Goal: Book appointment/travel/reservation

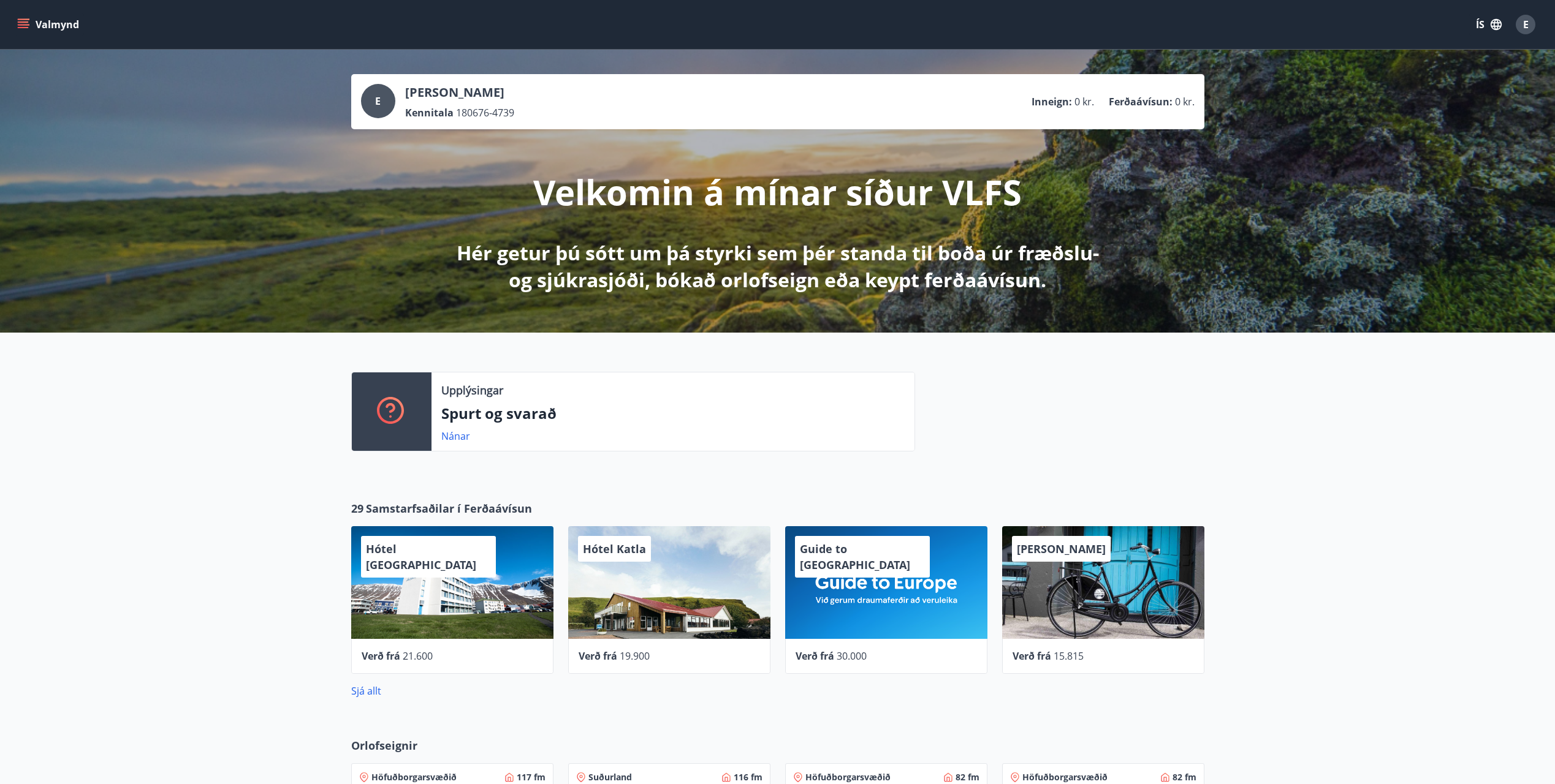
click at [20, 26] on icon "menu" at bounding box center [23, 24] width 12 height 12
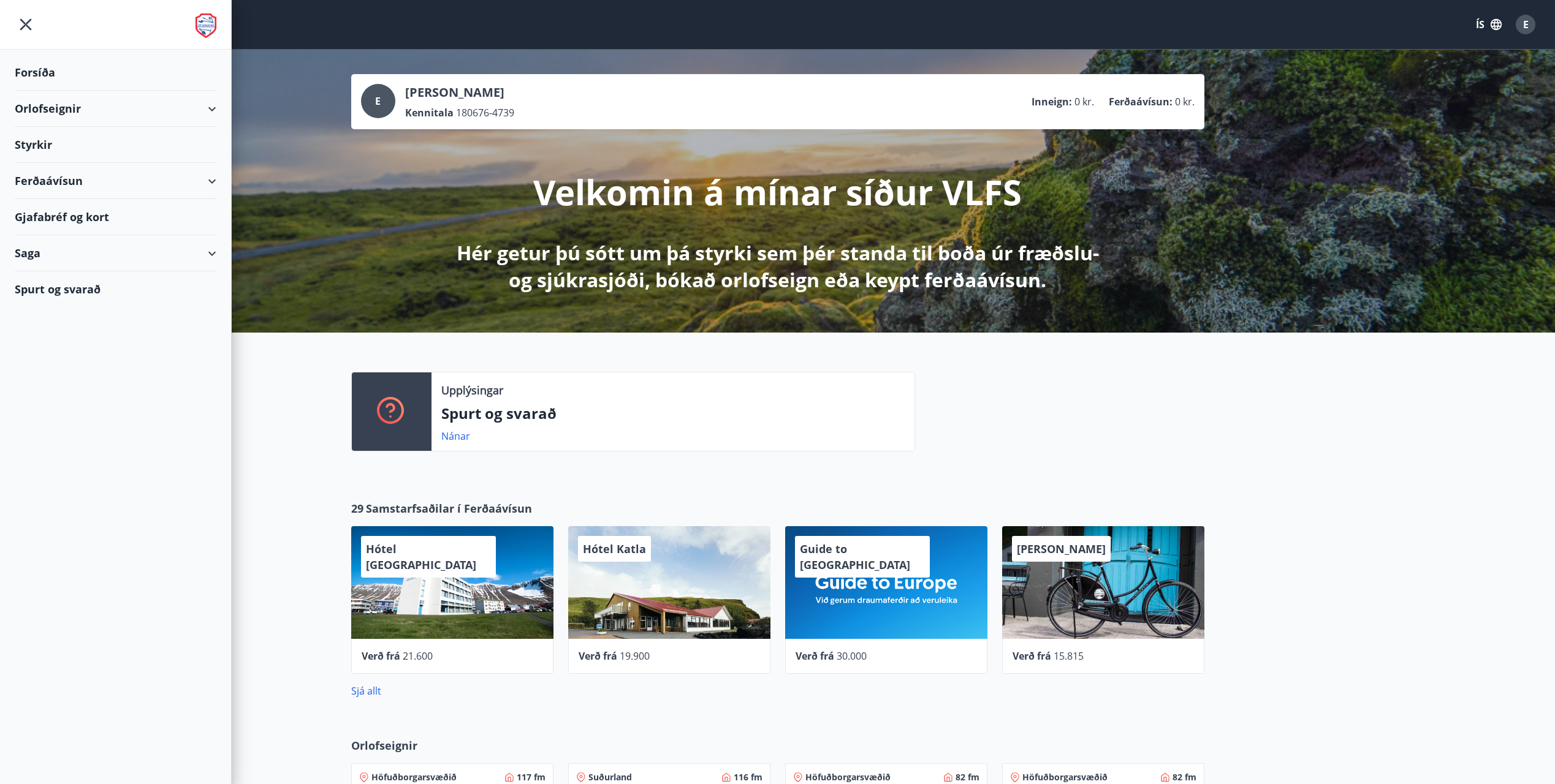
click at [60, 116] on div "Orlofseignir" at bounding box center [115, 109] width 202 height 36
click at [58, 139] on div "Framboð" at bounding box center [115, 139] width 182 height 26
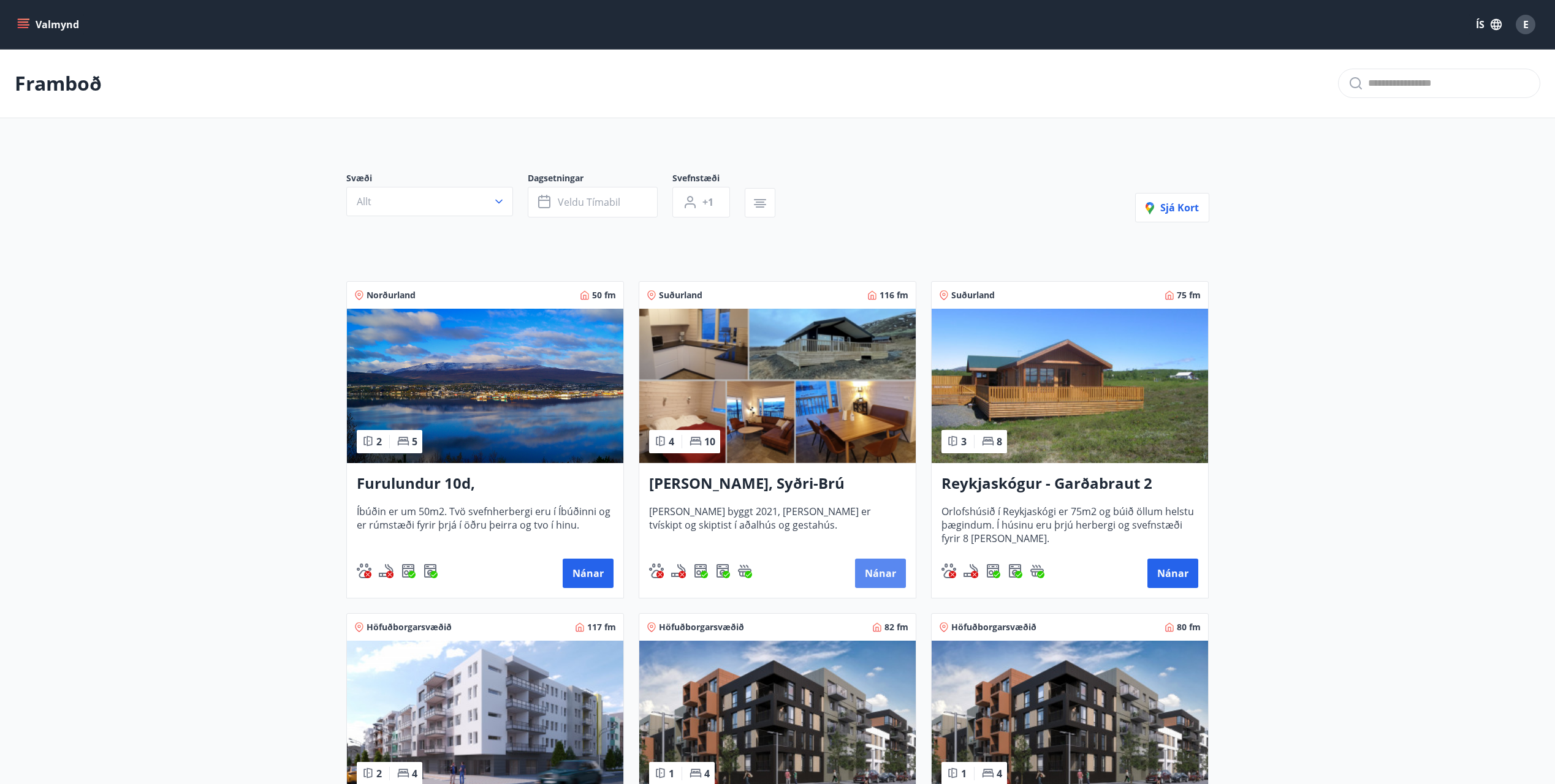
click at [863, 570] on button "Nánar" at bounding box center [880, 573] width 51 height 29
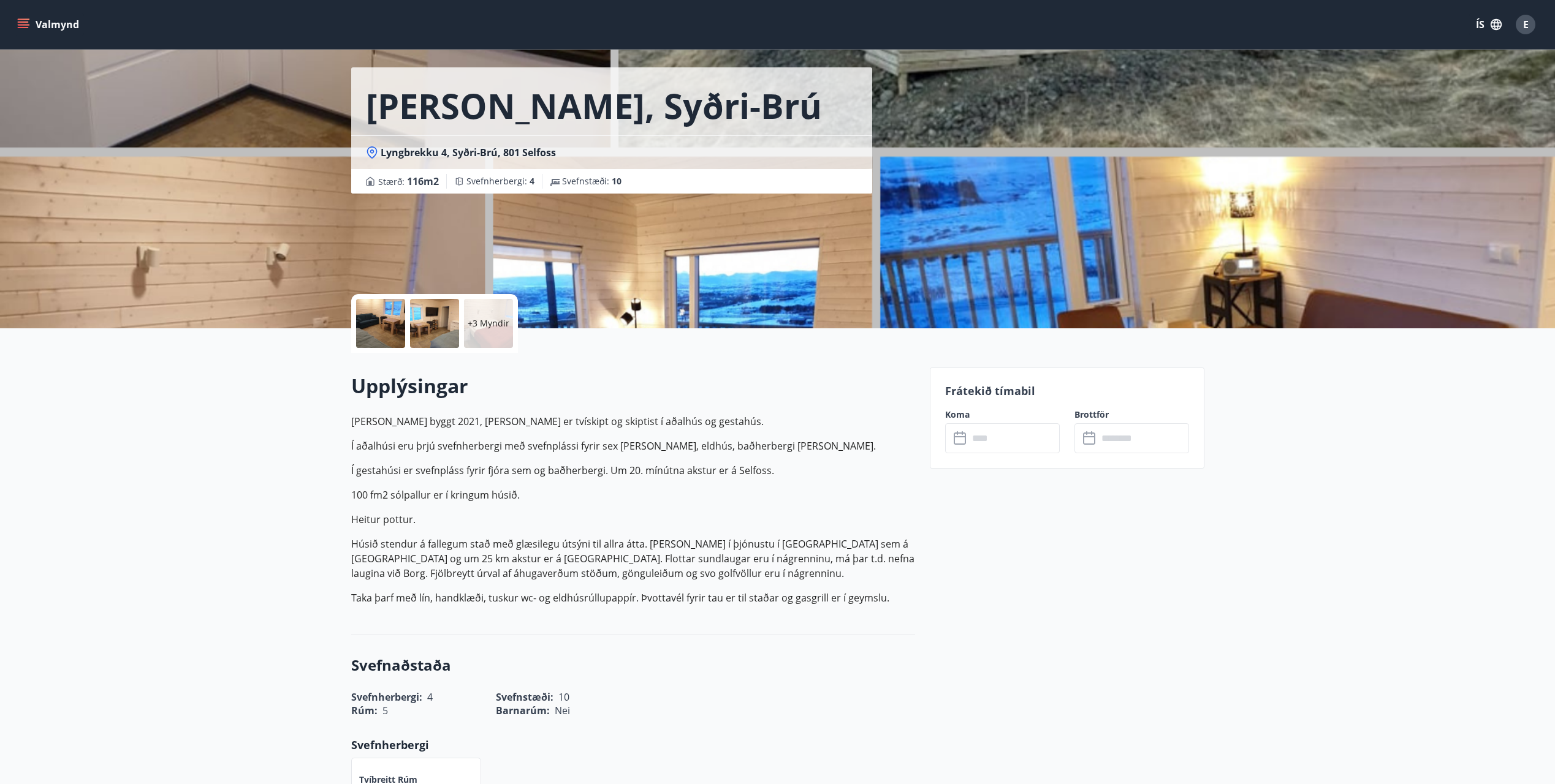
scroll to position [62, 0]
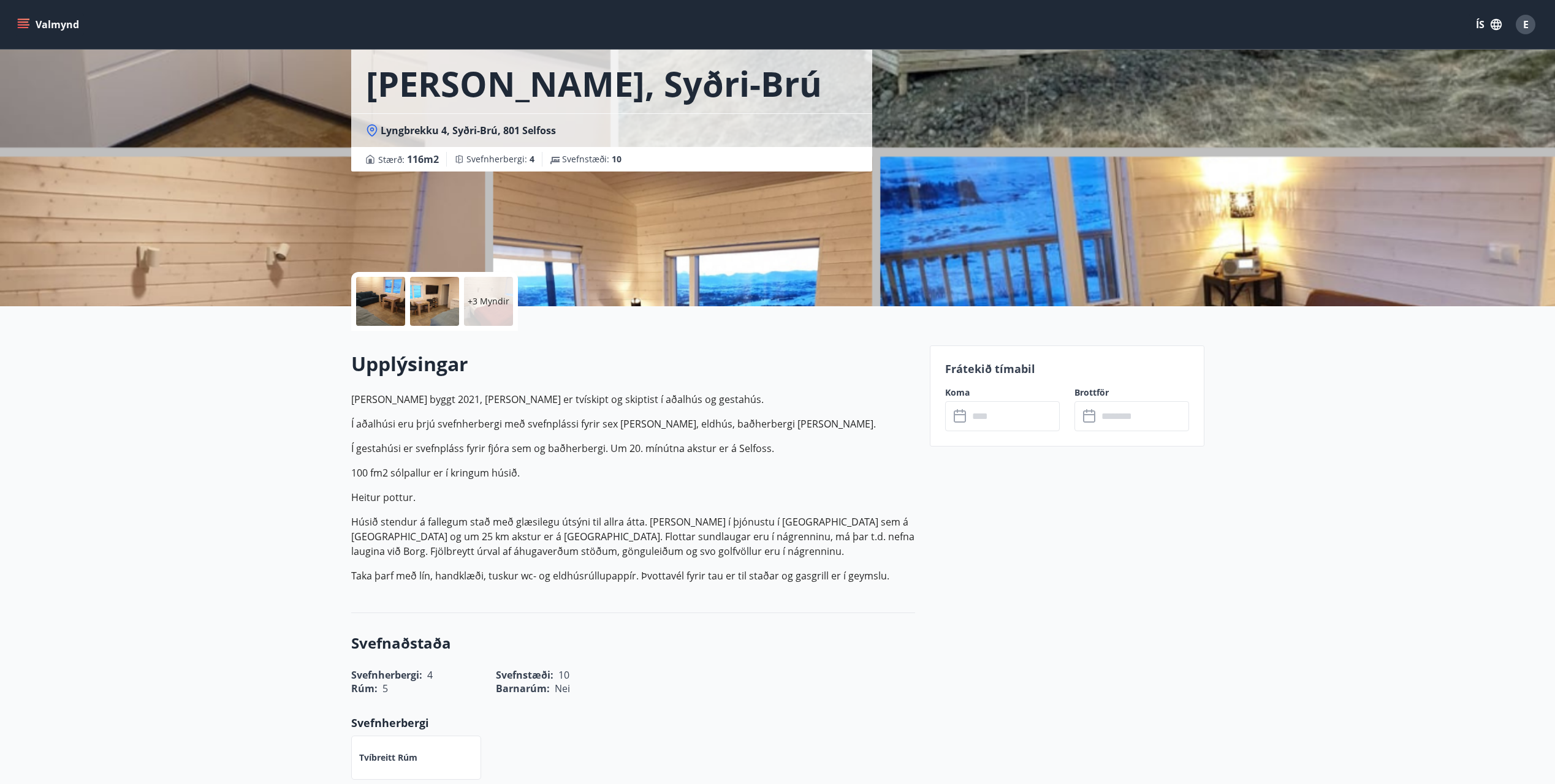
click at [995, 415] on input "text" at bounding box center [1013, 416] width 91 height 30
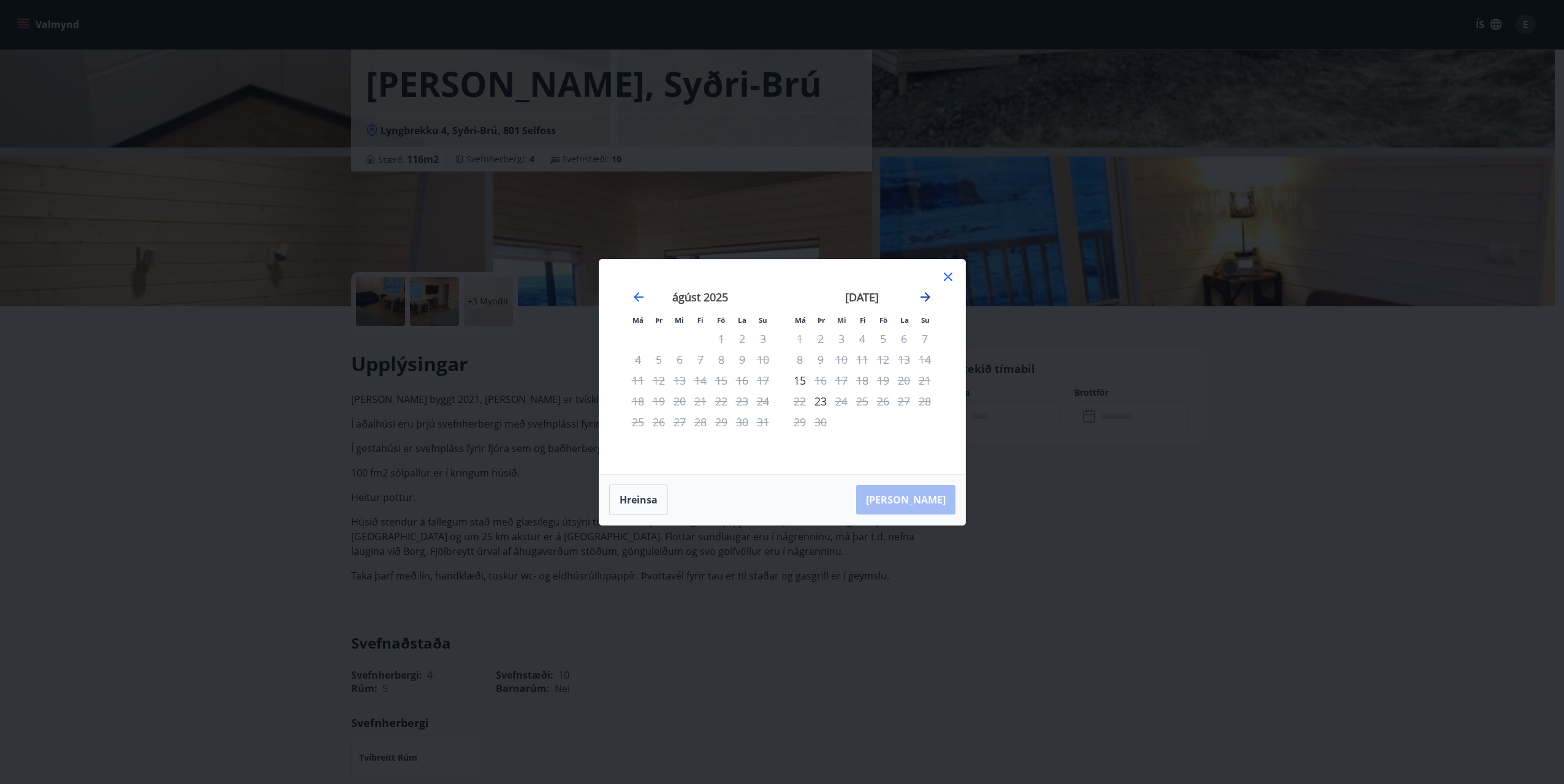
click at [923, 296] on icon "Move forward to switch to the next month." at bounding box center [925, 296] width 15 height 15
click at [880, 383] on div "17" at bounding box center [883, 380] width 21 height 21
click at [802, 403] on div "20" at bounding box center [800, 401] width 21 height 21
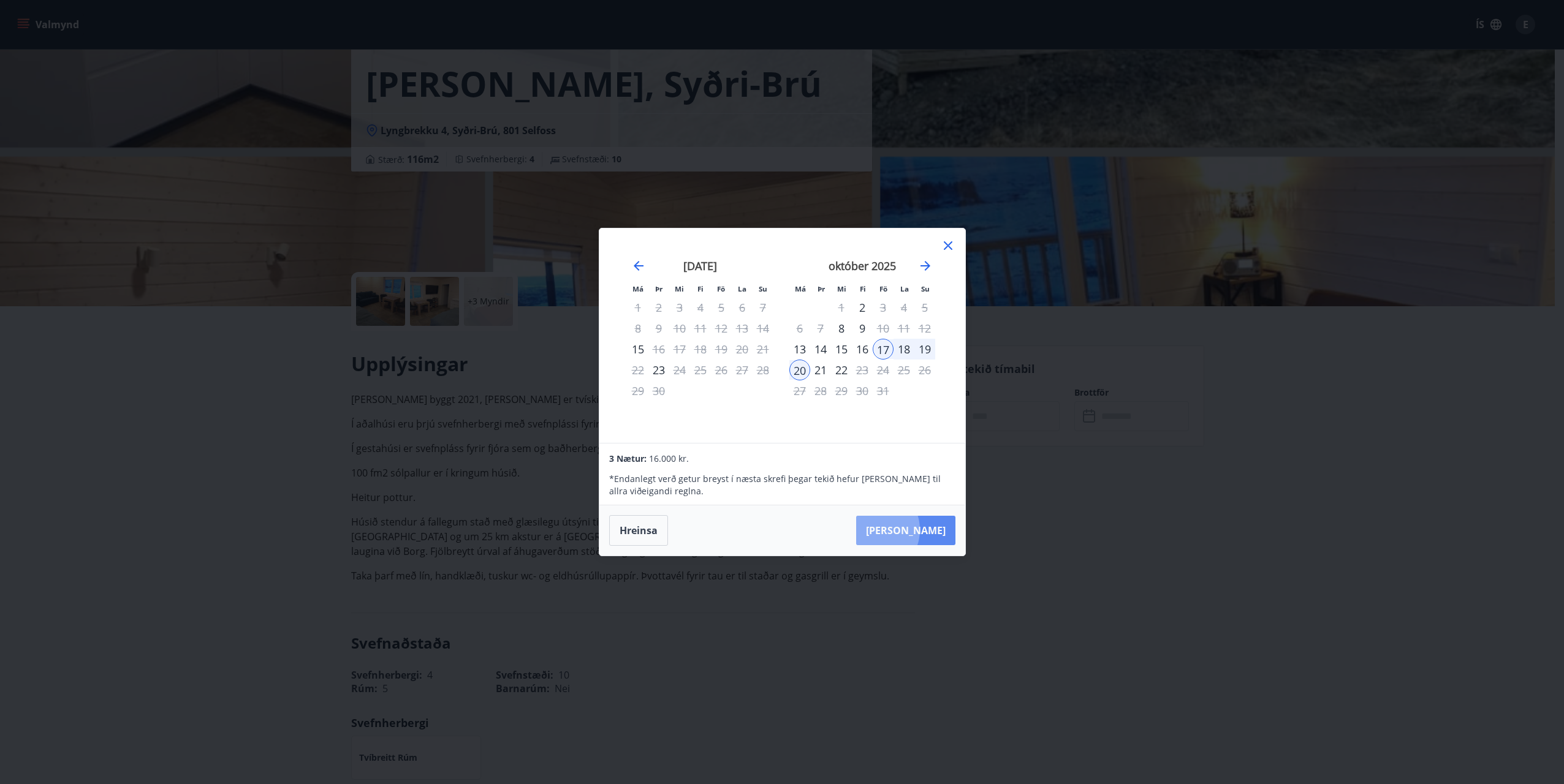
click at [912, 530] on button "[PERSON_NAME]" at bounding box center [905, 530] width 100 height 29
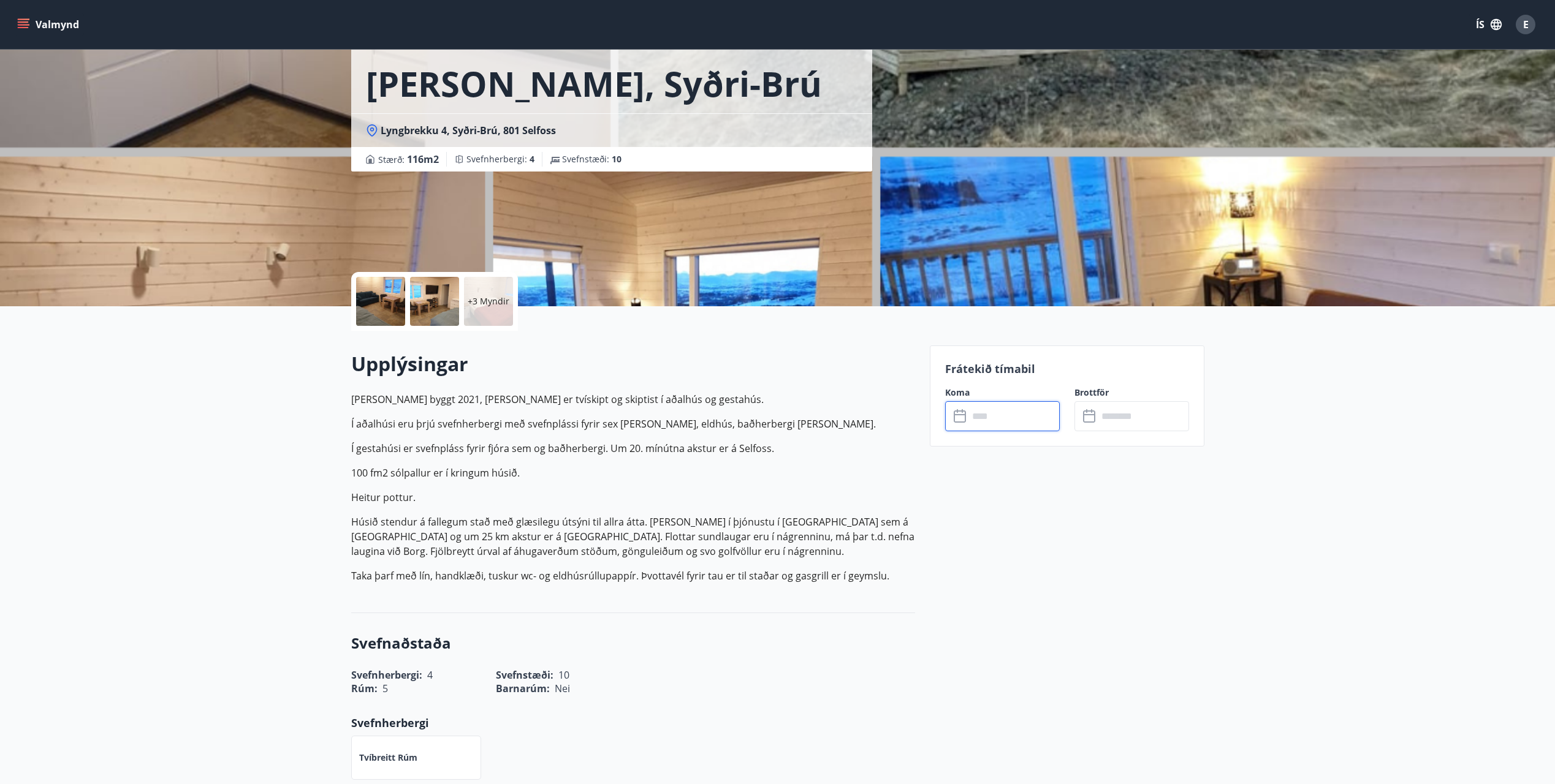
type input "******"
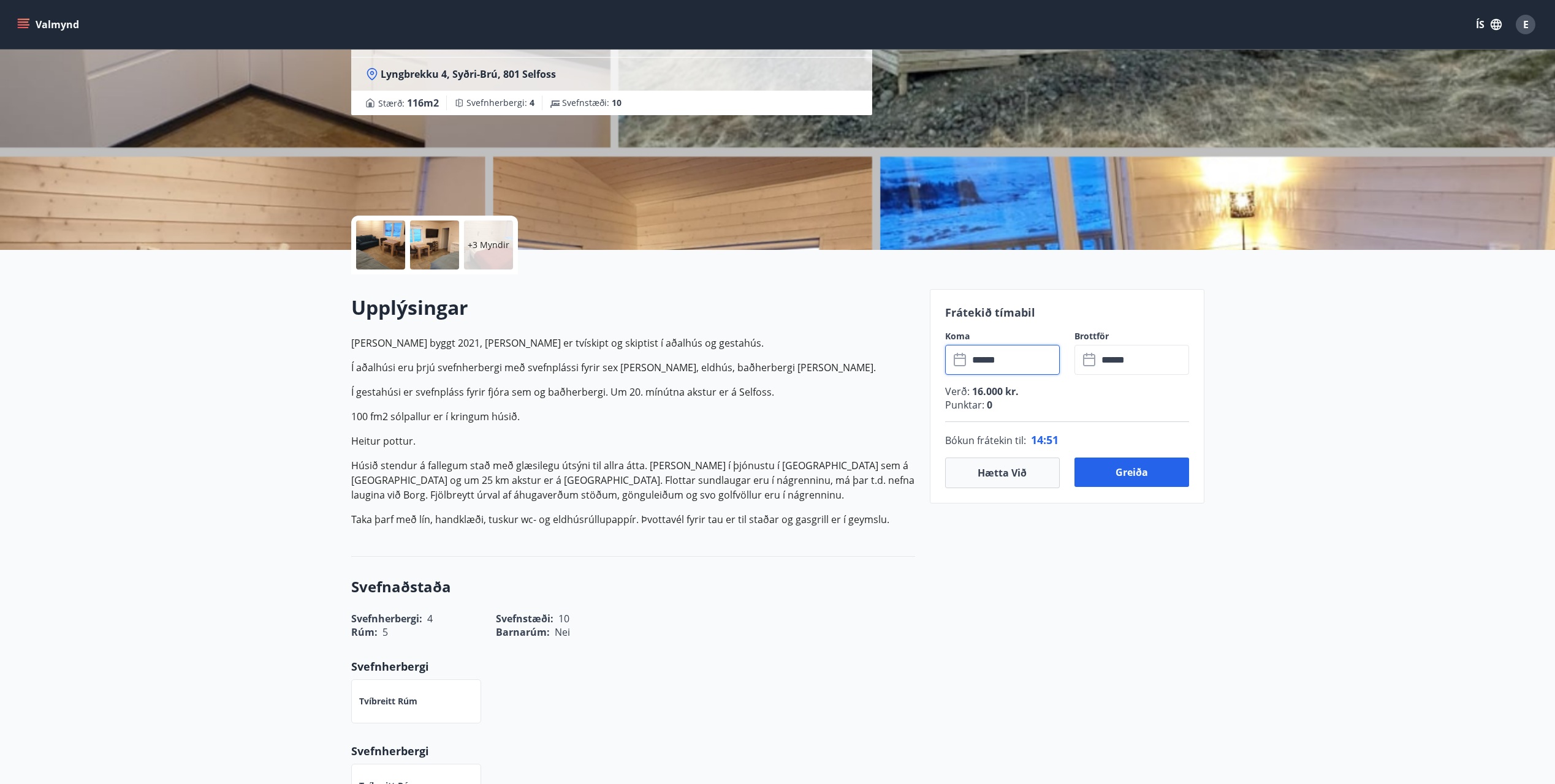
scroll to position [0, 0]
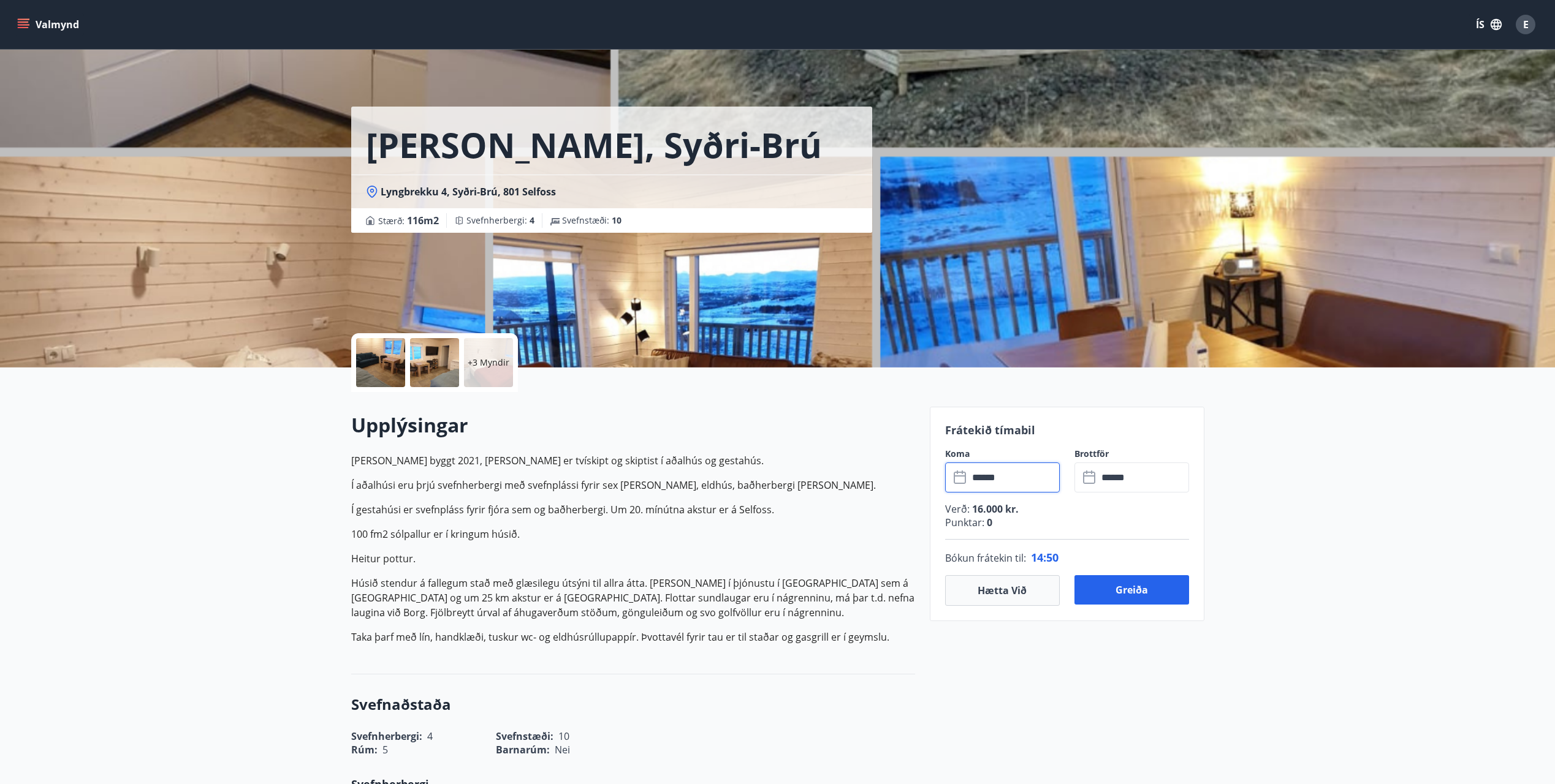
click at [66, 30] on button "Valmynd" at bounding box center [49, 24] width 69 height 22
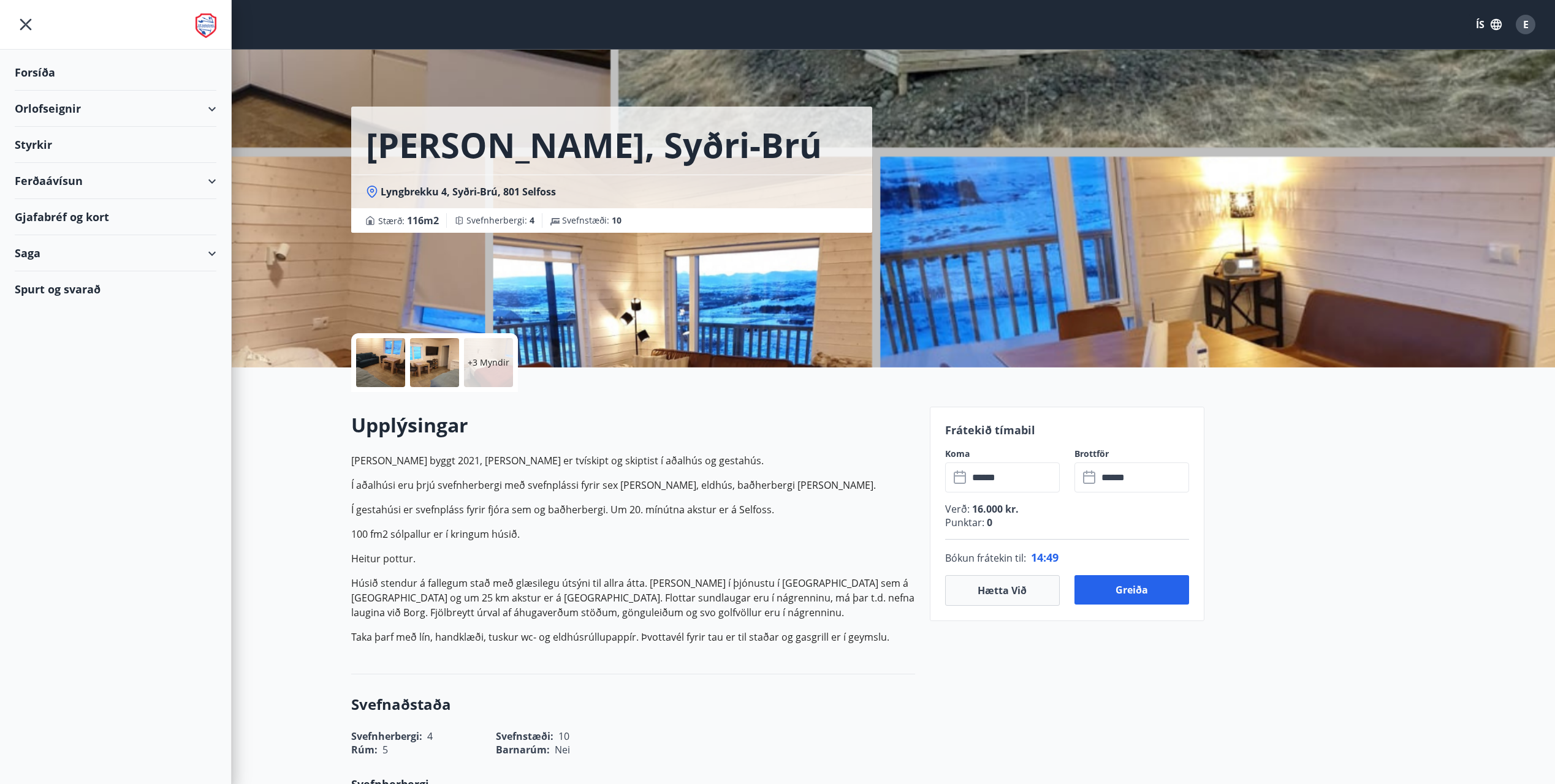
click at [45, 69] on div "Forsíða" at bounding box center [115, 73] width 202 height 36
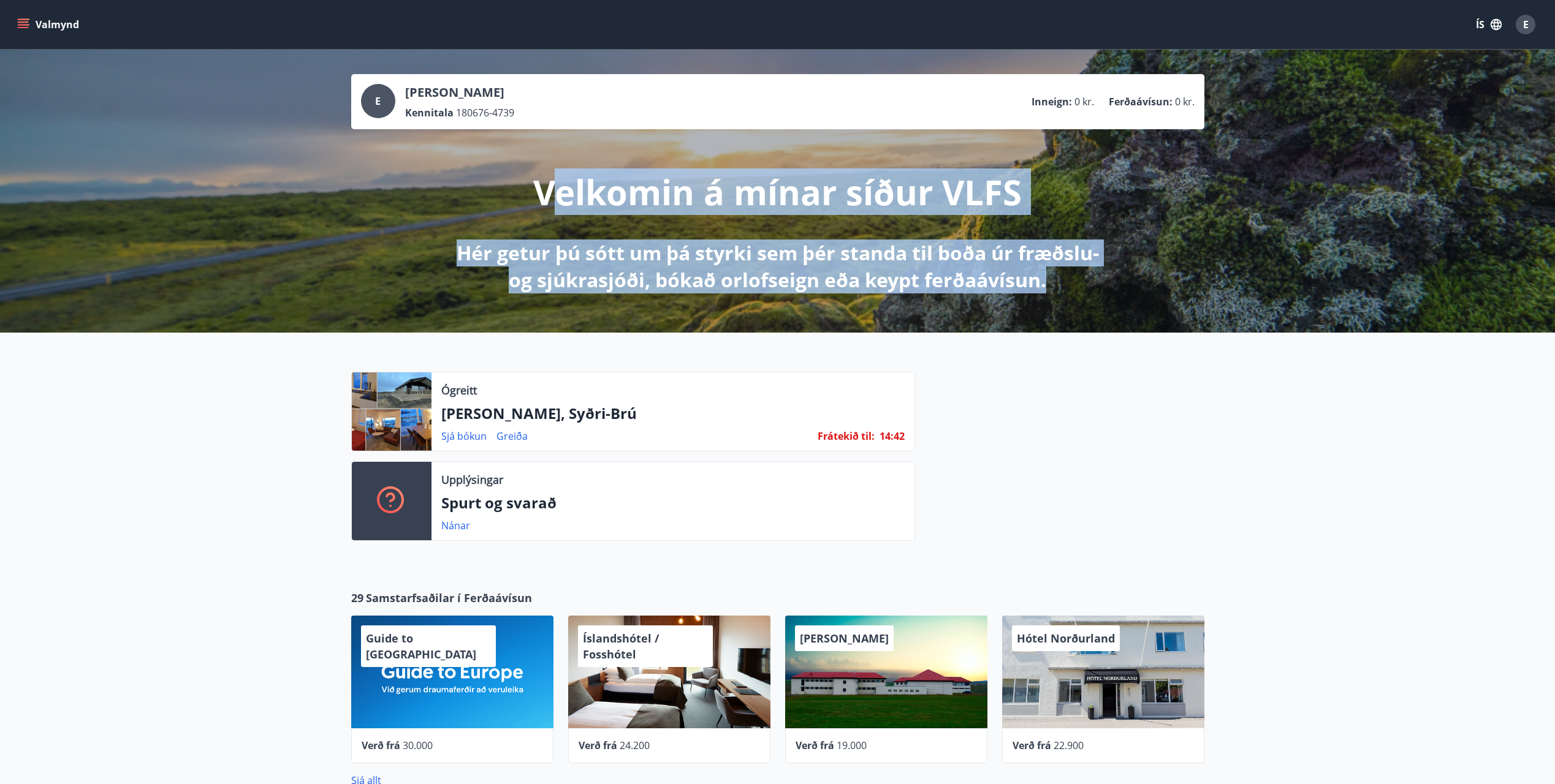
drag, startPoint x: 561, startPoint y: 185, endPoint x: 1085, endPoint y: 289, distance: 534.2
click at [1085, 289] on div "Velkomin á mínar síður VLFS Hér getur þú sótt um þá styrki sem þér standa til b…" at bounding box center [778, 211] width 686 height 165
drag, startPoint x: 1085, startPoint y: 289, endPoint x: 547, endPoint y: 256, distance: 539.0
click at [547, 256] on p "Hér getur þú sótt um þá styrki sem þér standa til boða úr fræðslu- og sjúkrasjó…" at bounding box center [778, 266] width 647 height 54
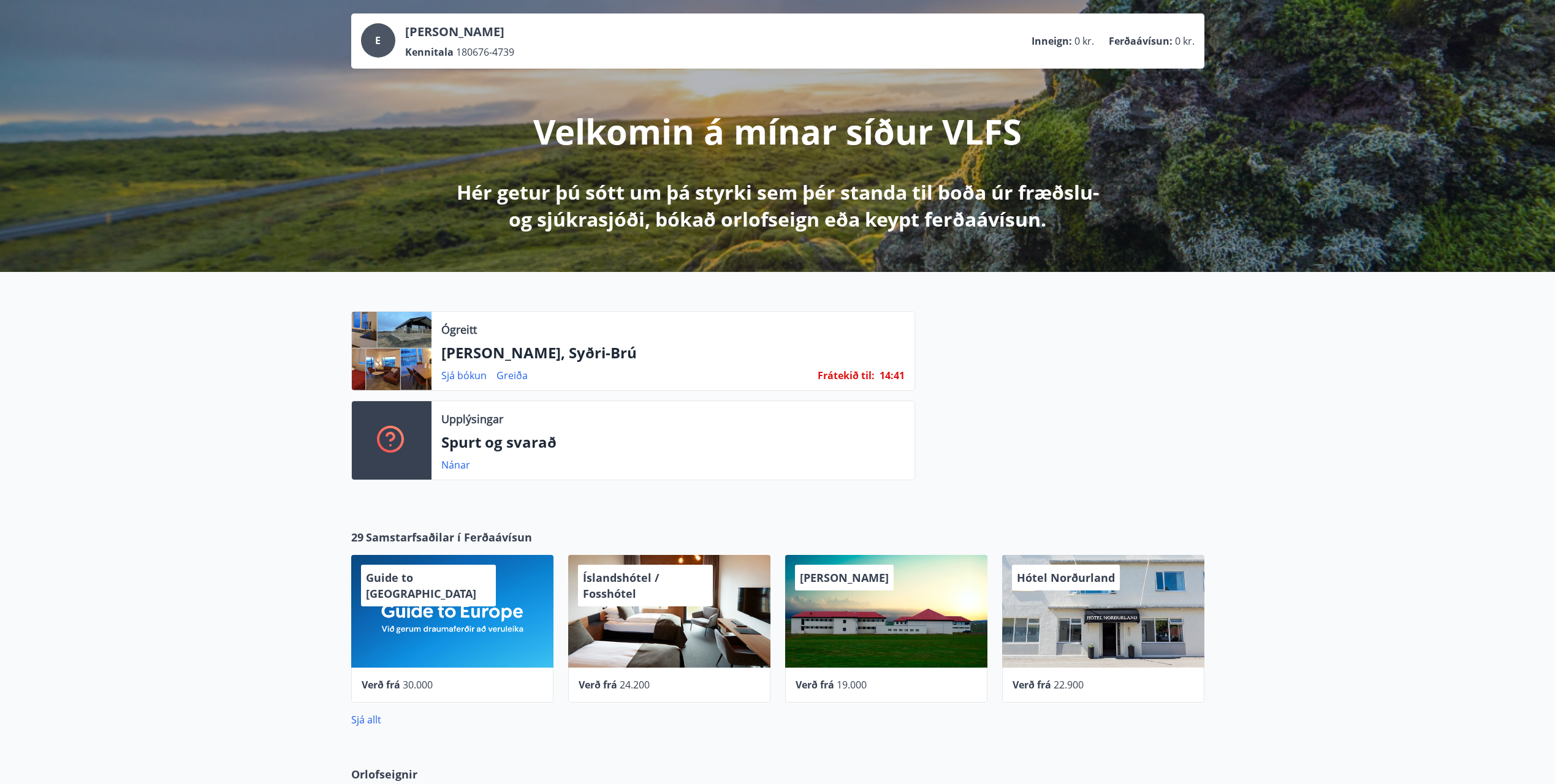
scroll to position [62, 0]
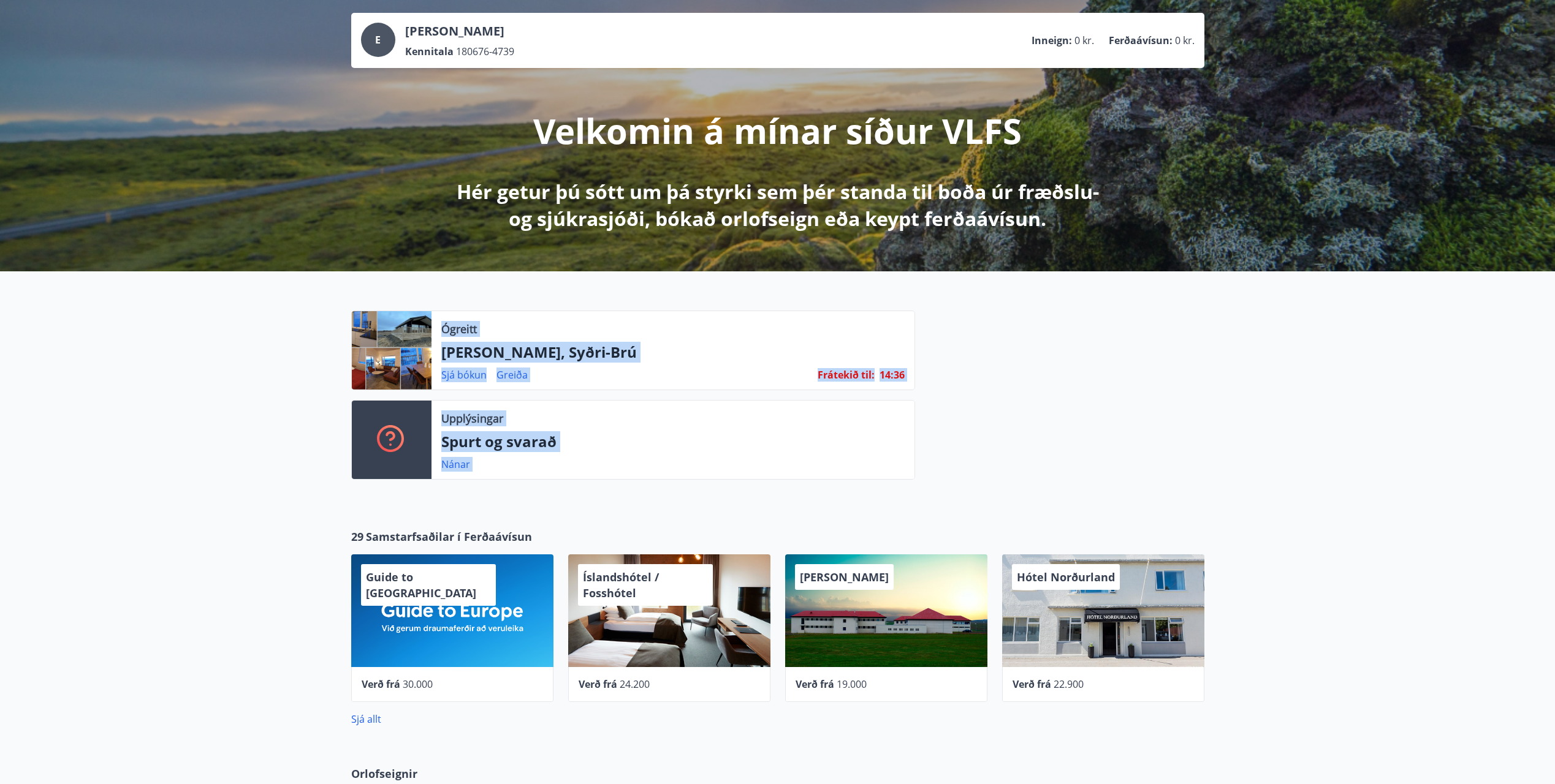
drag, startPoint x: 283, startPoint y: 321, endPoint x: 951, endPoint y: 373, distance: 670.0
click at [951, 373] on div "Ógreitt Lyngbrekka, Syðri-Brú Sjá [PERSON_NAME] Frátekið til : 14 : 36 Upplýsin…" at bounding box center [778, 390] width 1555 height 237
drag, startPoint x: 951, startPoint y: 373, endPoint x: 875, endPoint y: 391, distance: 78.1
click at [977, 378] on div at bounding box center [1060, 400] width 290 height 178
